Goal: Information Seeking & Learning: Learn about a topic

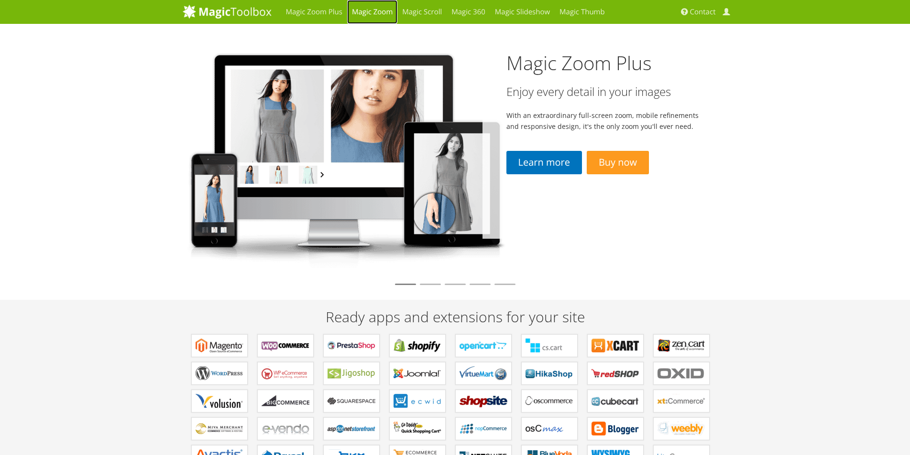
click at [368, 12] on link "Magic Zoom" at bounding box center [372, 12] width 50 height 24
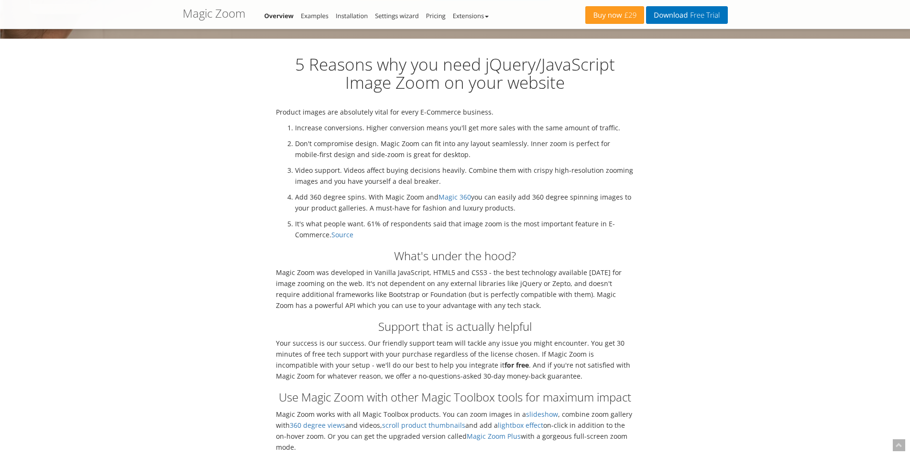
scroll to position [2231, 0]
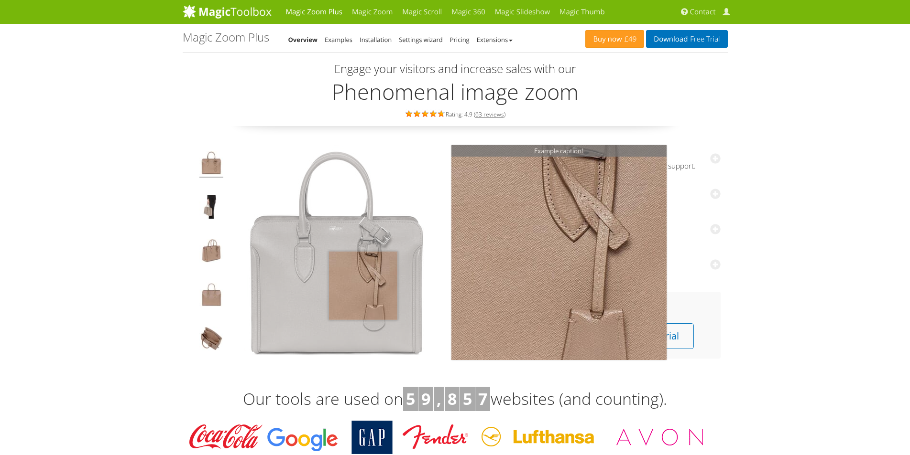
click at [363, 286] on img at bounding box center [336, 252] width 215 height 215
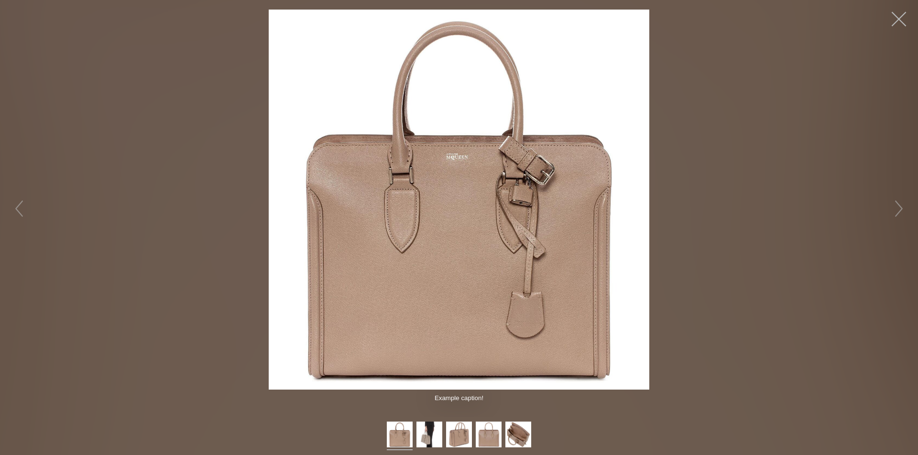
click at [899, 21] on button "button" at bounding box center [898, 19] width 29 height 29
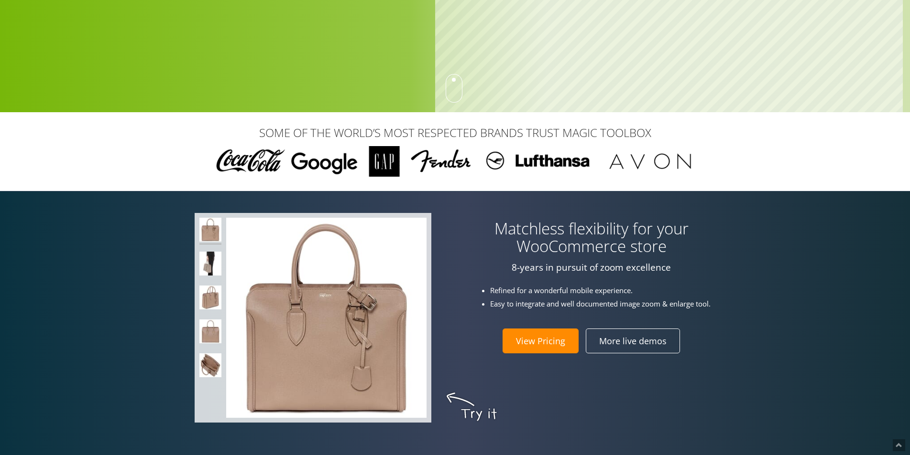
scroll to position [478, 0]
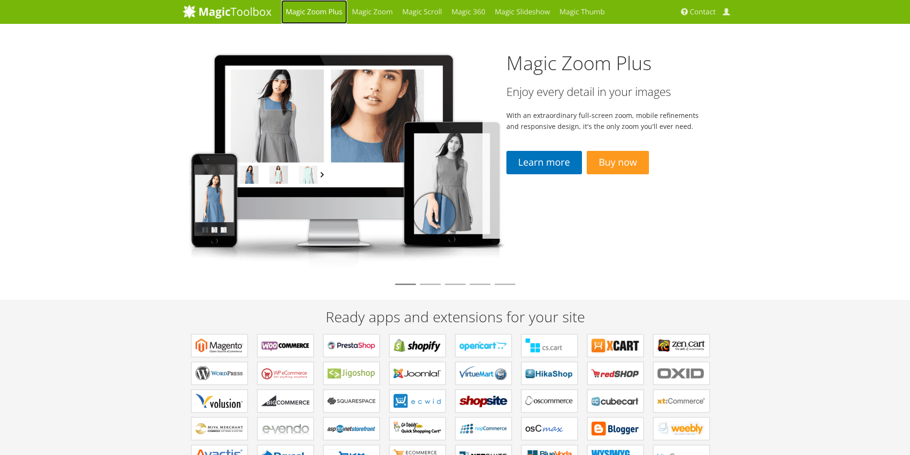
click at [317, 11] on link "Magic Zoom Plus" at bounding box center [314, 12] width 66 height 24
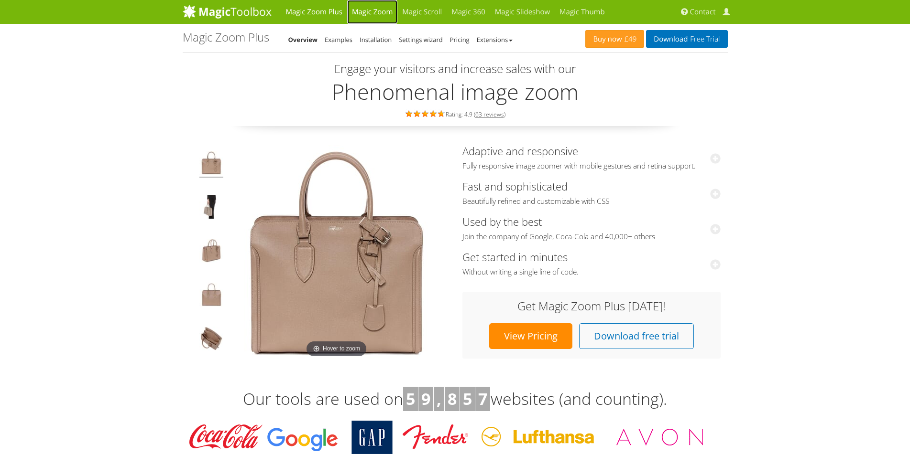
click at [372, 12] on link "Magic Zoom" at bounding box center [372, 12] width 50 height 24
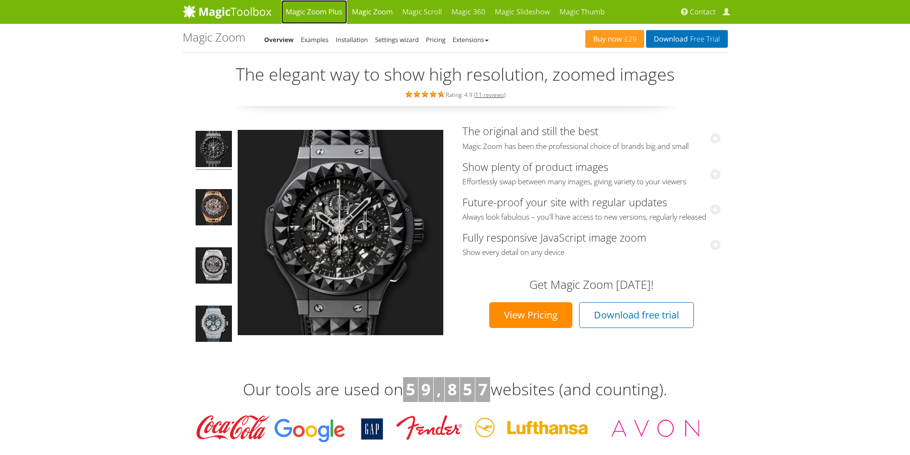
click at [331, 10] on link "Magic Zoom Plus" at bounding box center [314, 12] width 66 height 24
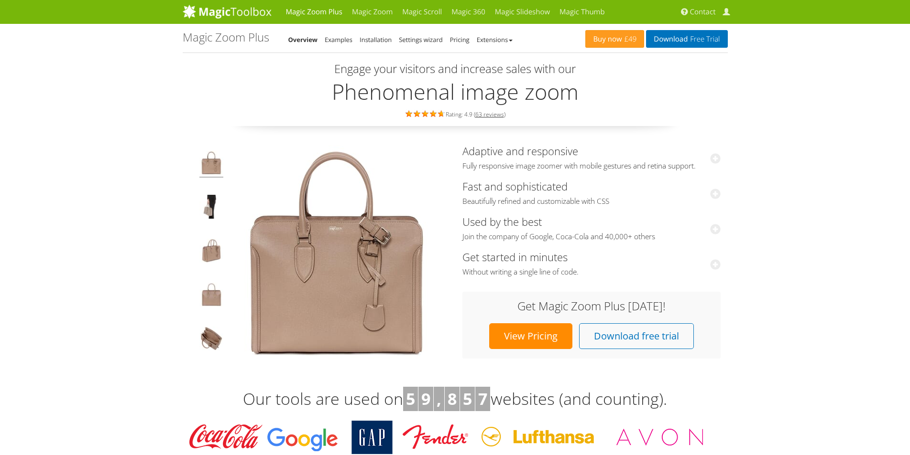
click at [665, 303] on h3 "Get Magic Zoom Plus [DATE]!" at bounding box center [591, 306] width 239 height 12
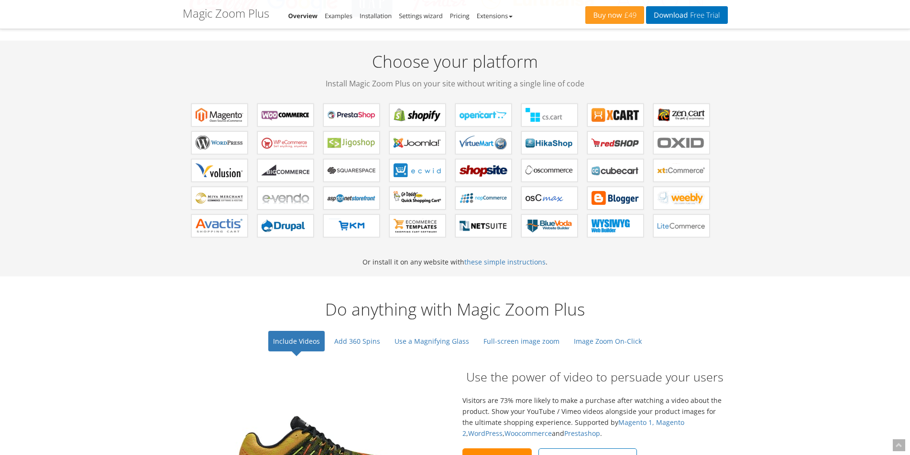
scroll to position [319, 0]
